Goal: Navigation & Orientation: Go to known website

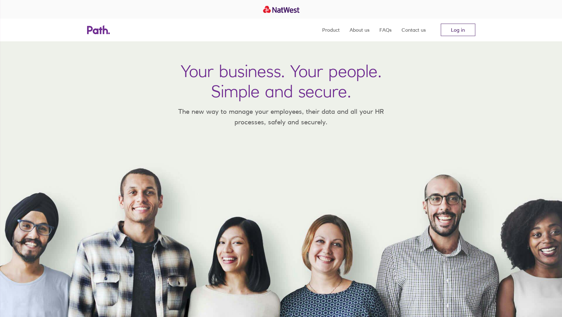
click at [461, 32] on link "Log in" at bounding box center [457, 30] width 34 height 12
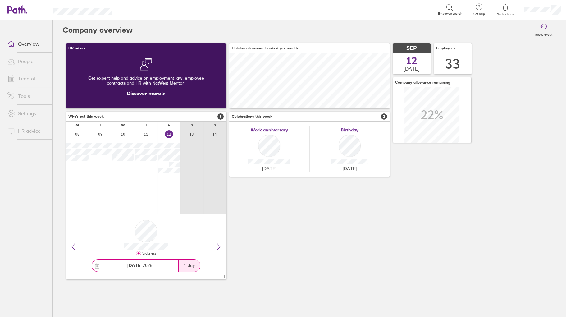
scroll to position [55, 160]
